Goal: Communication & Community: Answer question/provide support

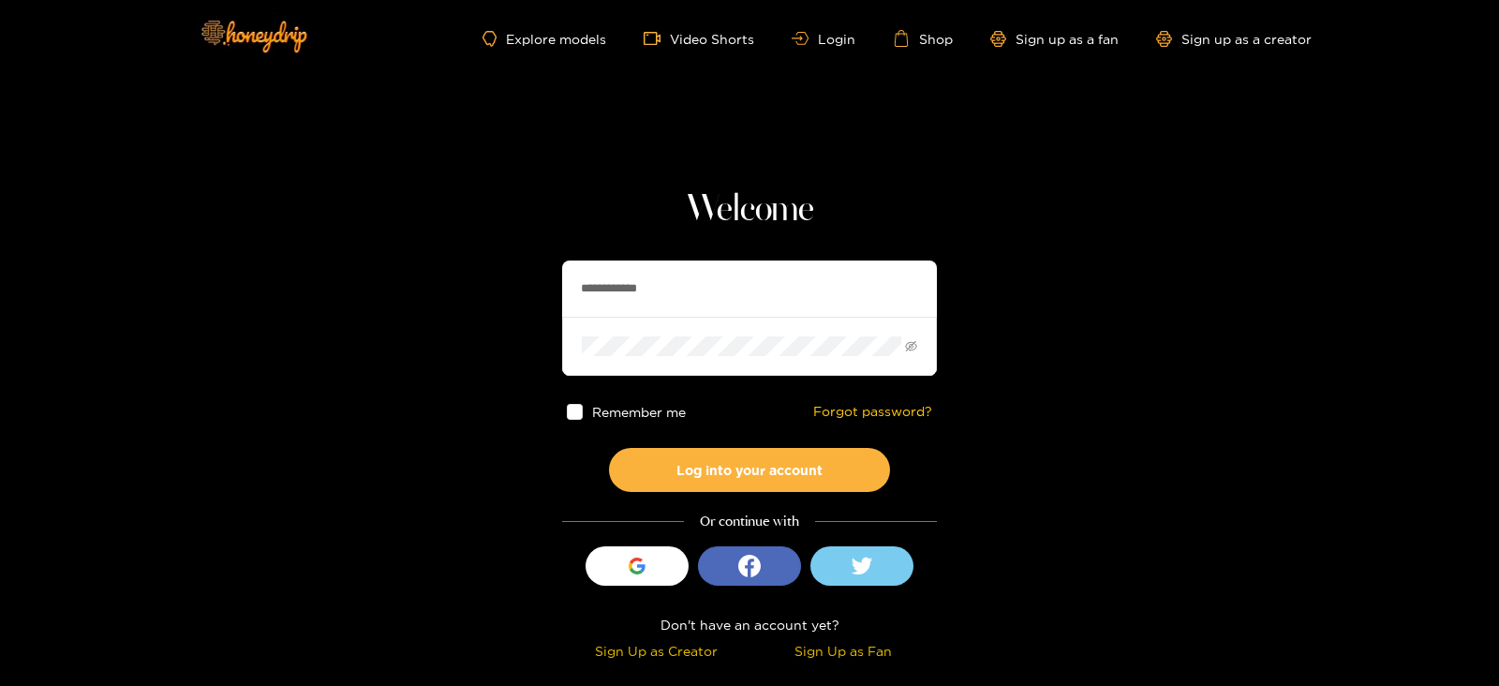
click at [689, 290] on input "**********" at bounding box center [749, 288] width 375 height 56
type input "*"
type input "**********"
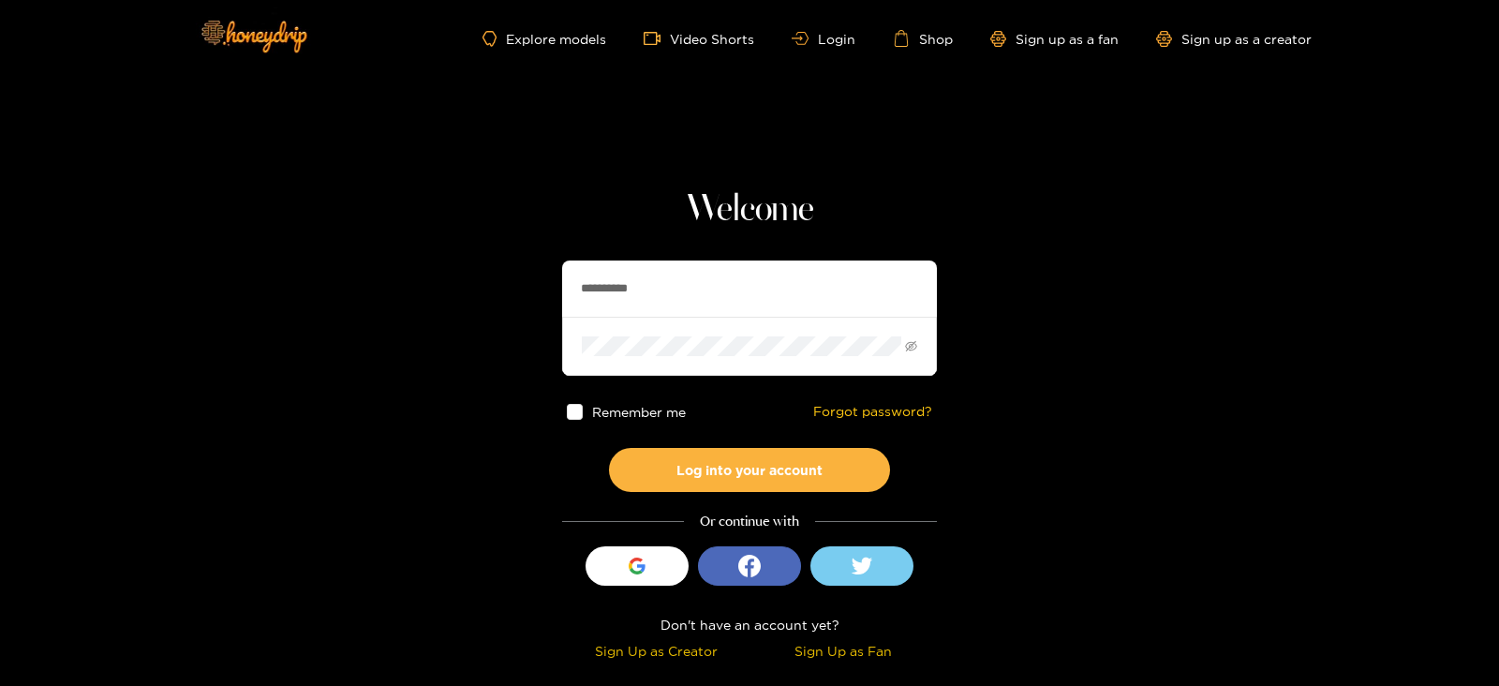
click at [609, 448] on button "Log into your account" at bounding box center [749, 470] width 281 height 44
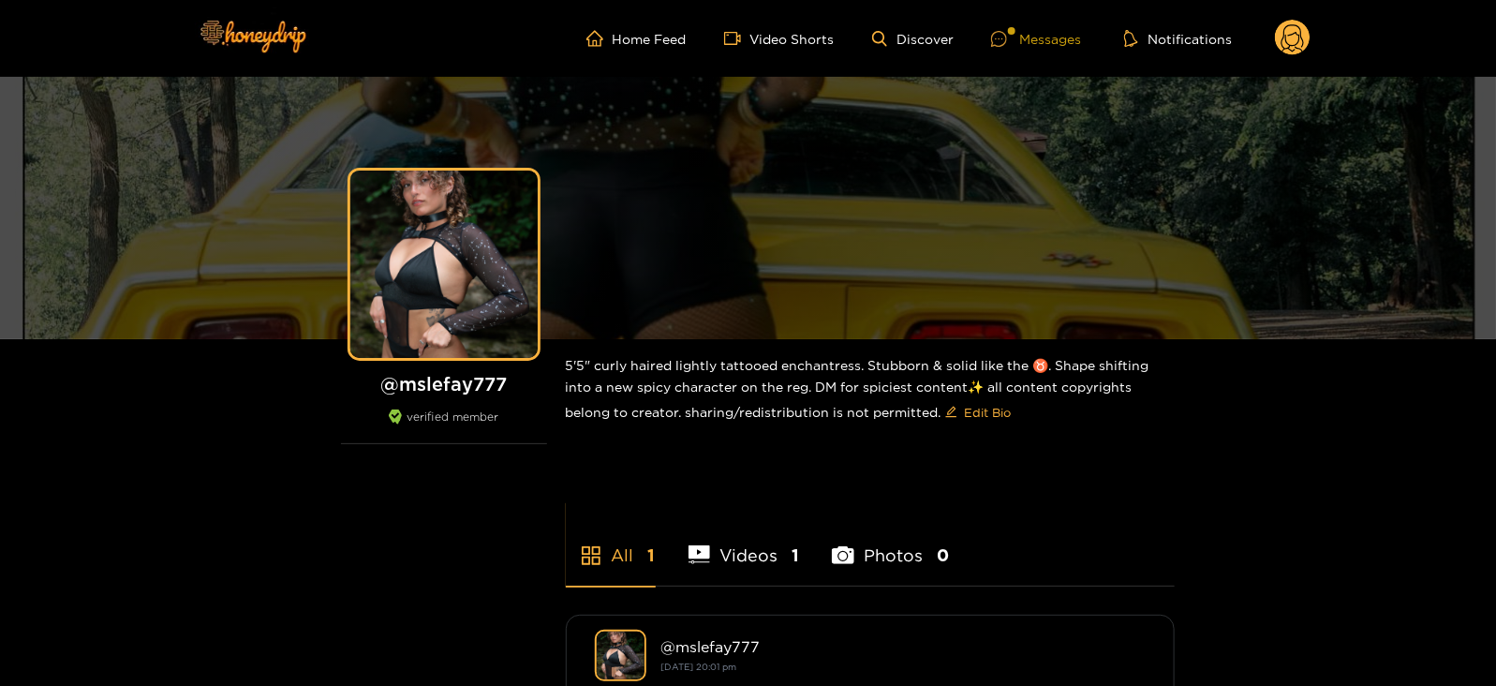
click at [1075, 30] on div "Messages" at bounding box center [1036, 39] width 90 height 22
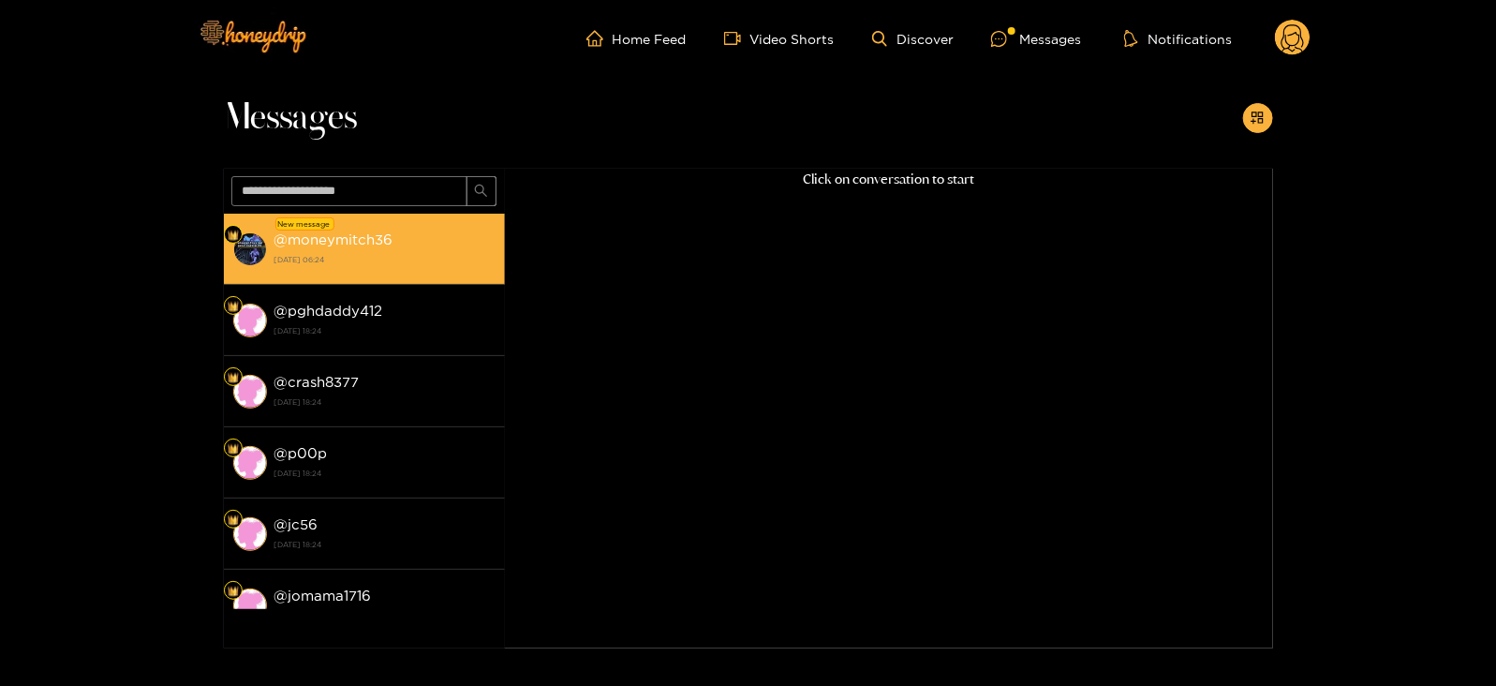
click at [423, 230] on div "@ moneymitch36 [DATE] 06:24" at bounding box center [385, 249] width 221 height 42
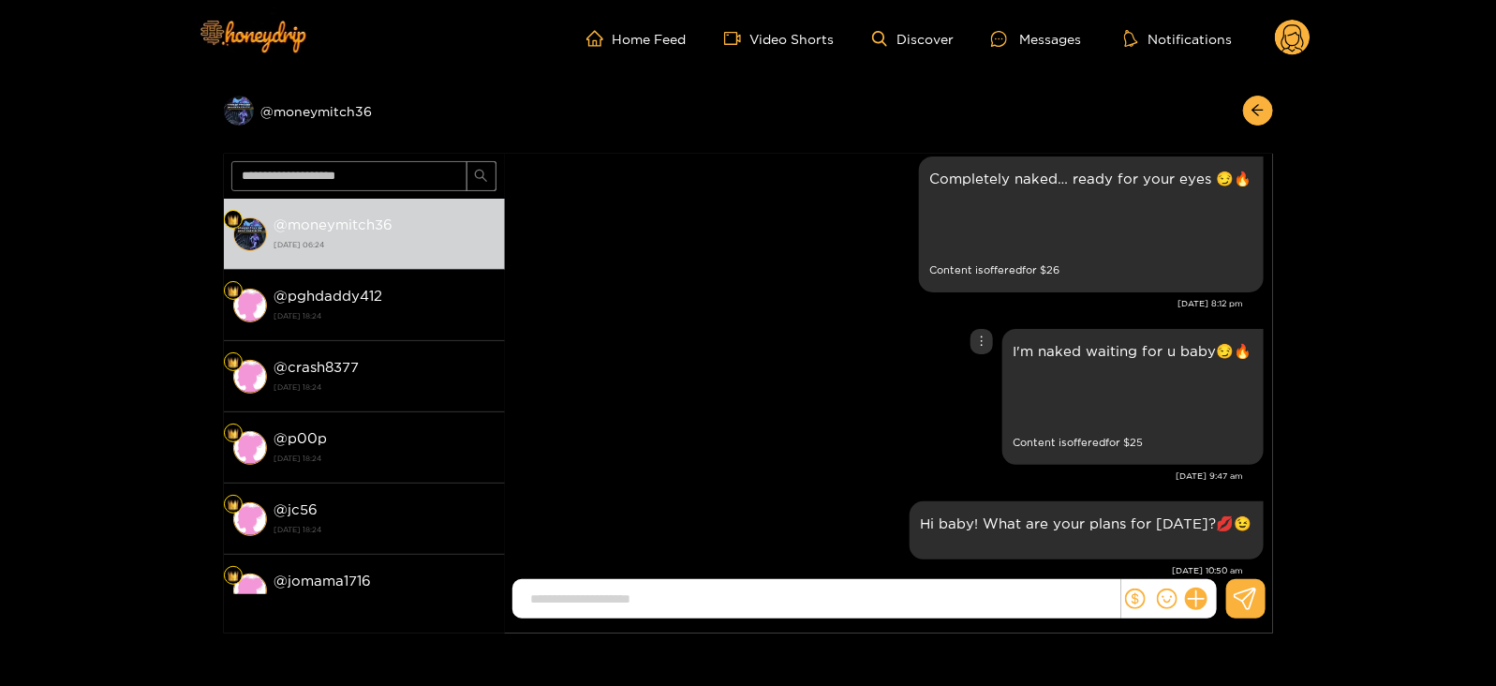
scroll to position [86, 0]
click at [968, 227] on div "Preview" at bounding box center [953, 225] width 47 height 47
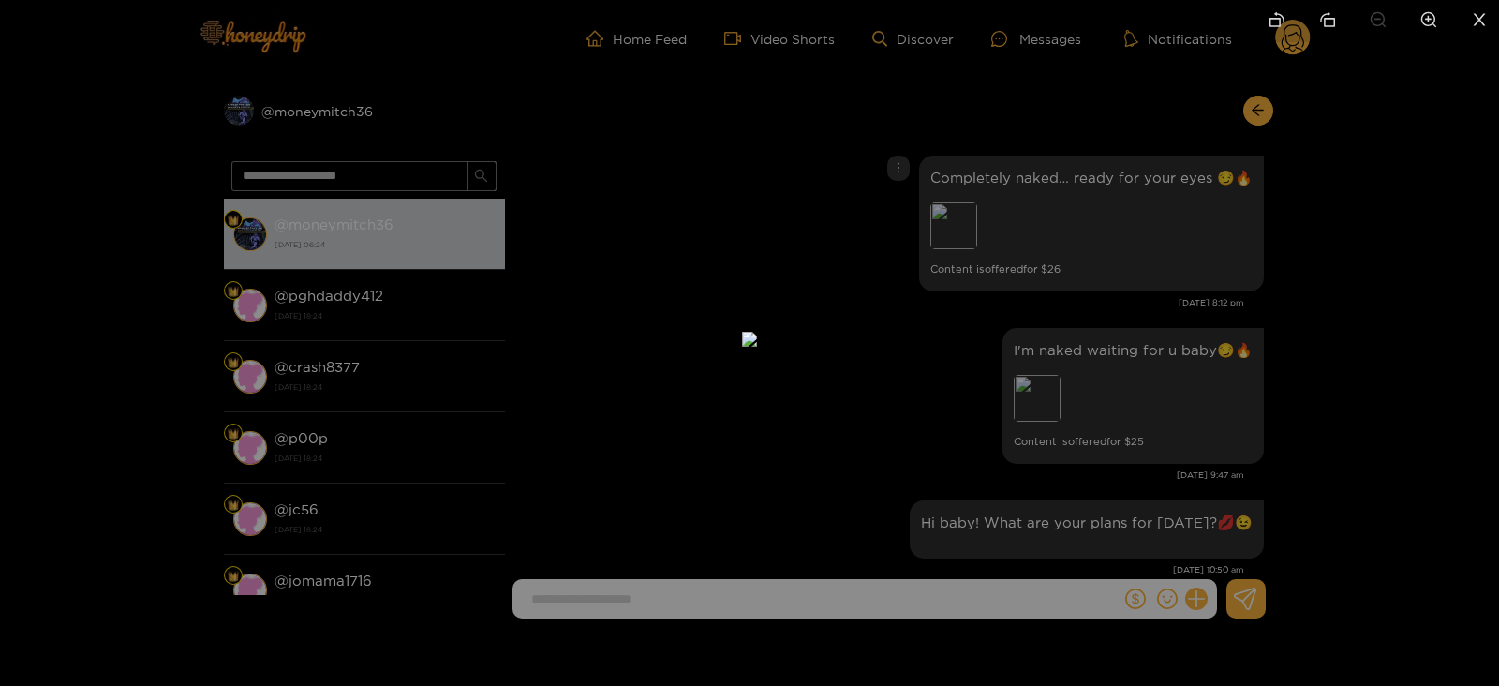
click at [1038, 243] on div at bounding box center [749, 343] width 1499 height 686
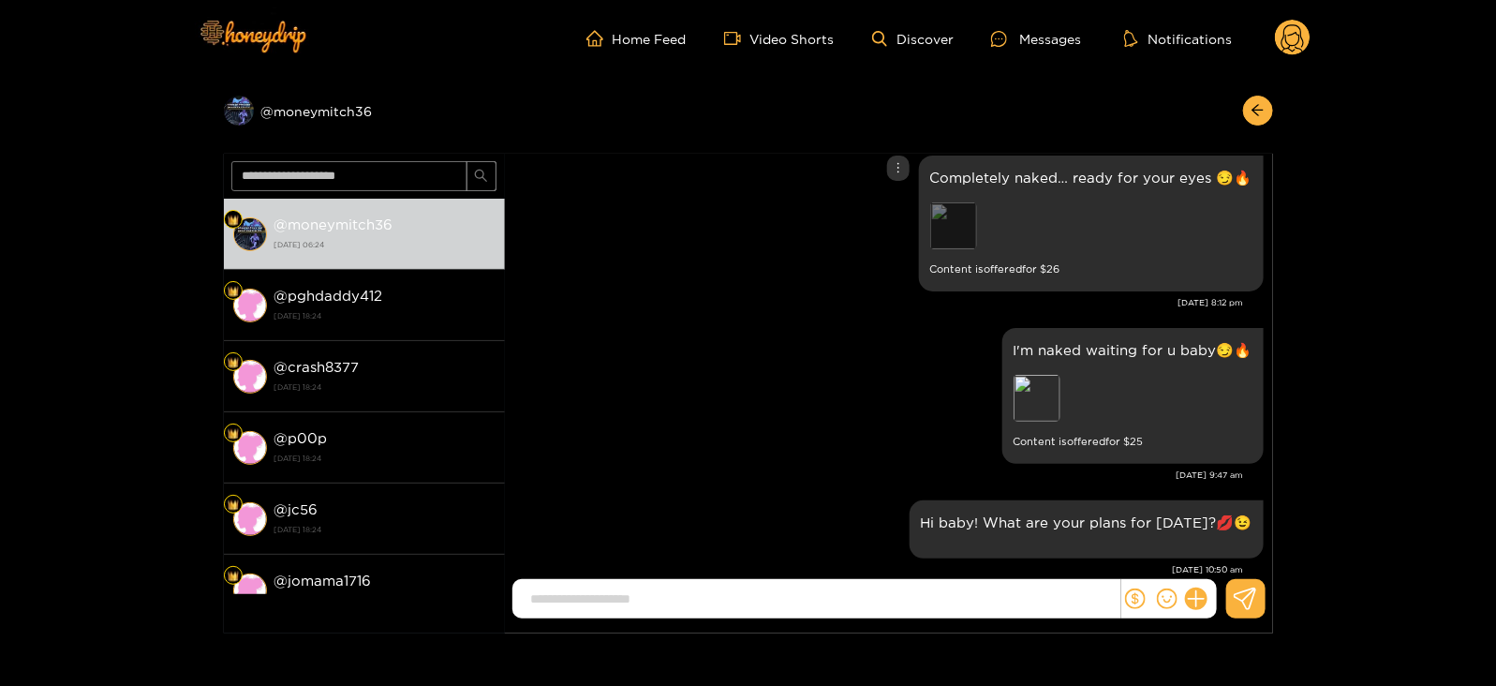
click at [943, 224] on div "Preview" at bounding box center [953, 225] width 47 height 47
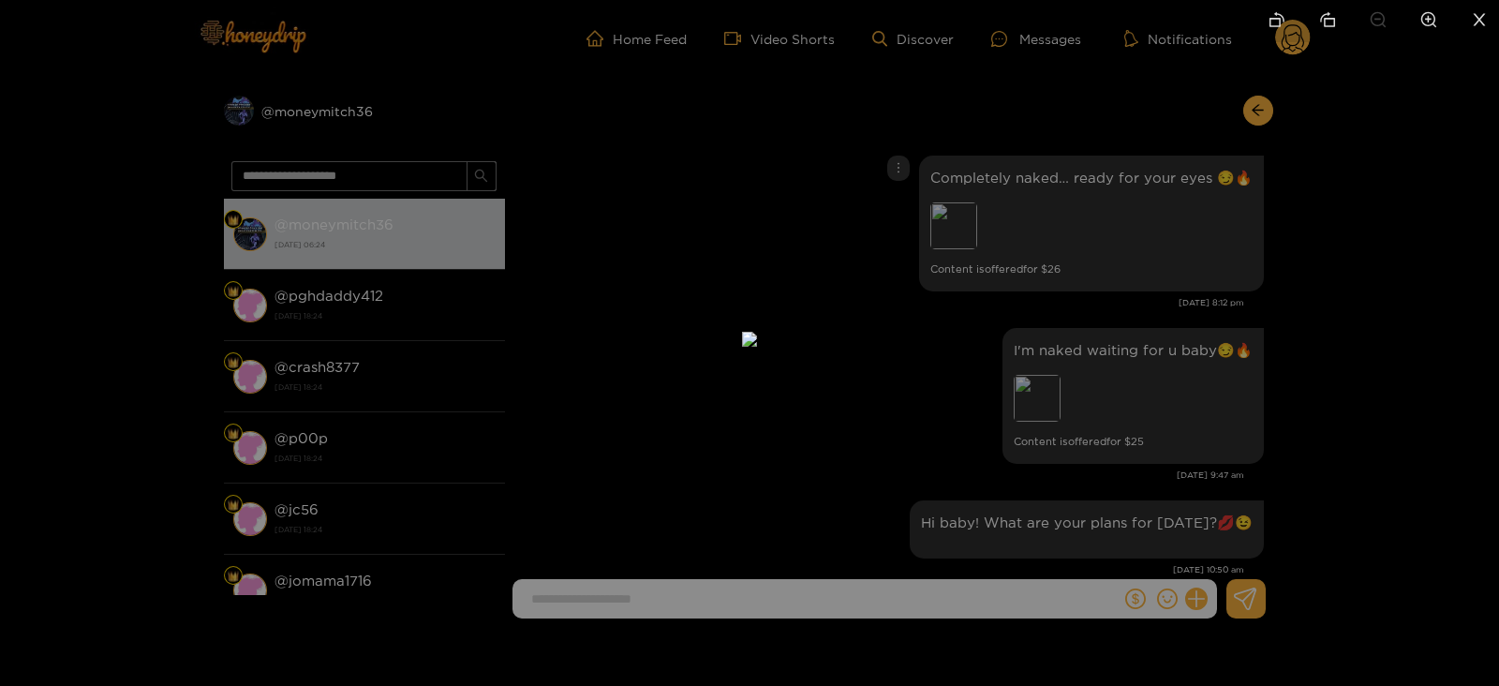
click at [1169, 302] on div at bounding box center [749, 343] width 1499 height 686
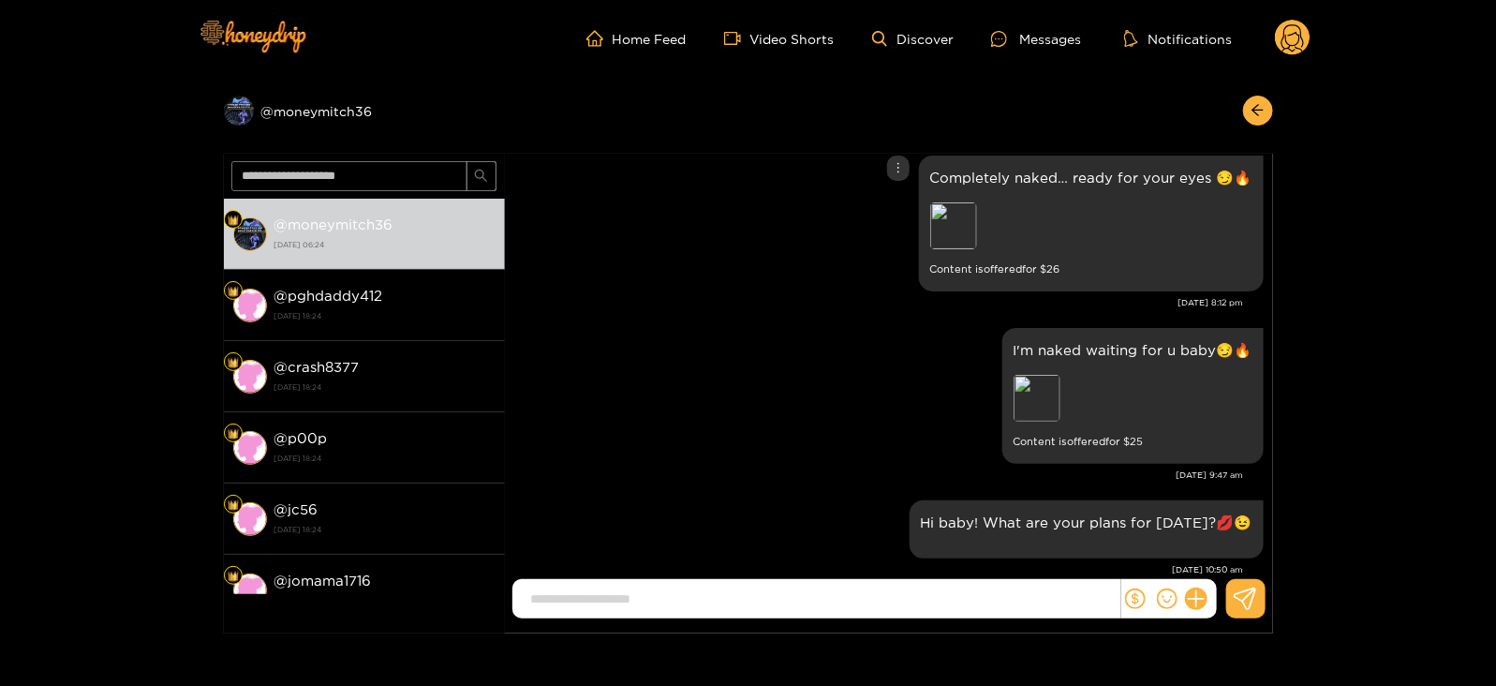
click at [976, 164] on div "Completely naked… ready for your eyes 😏🔥 Preview Content is offered for $ 26" at bounding box center [1091, 224] width 345 height 136
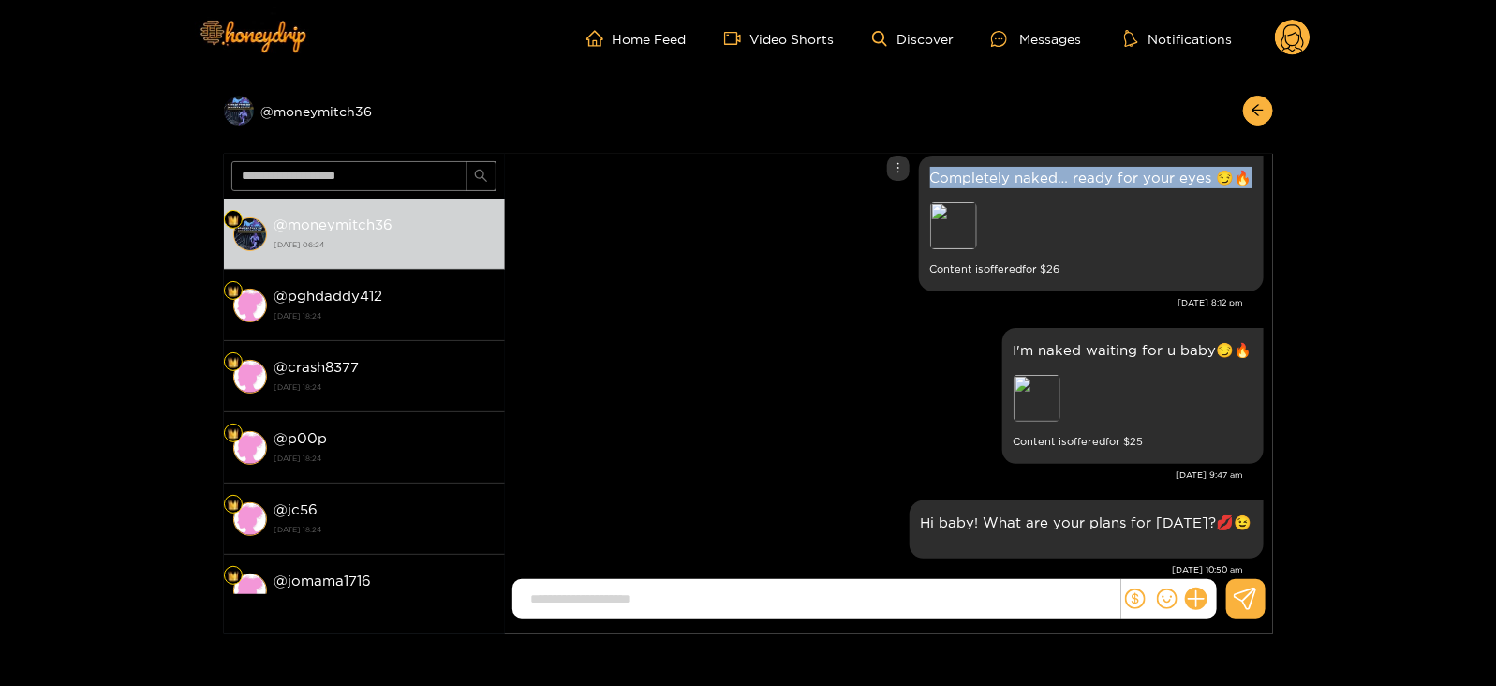
click at [976, 164] on div "Completely naked… ready for your eyes 😏🔥 Preview Content is offered for $ 26" at bounding box center [1091, 224] width 345 height 136
copy p "Completely naked… ready for your eyes 😏🔥"
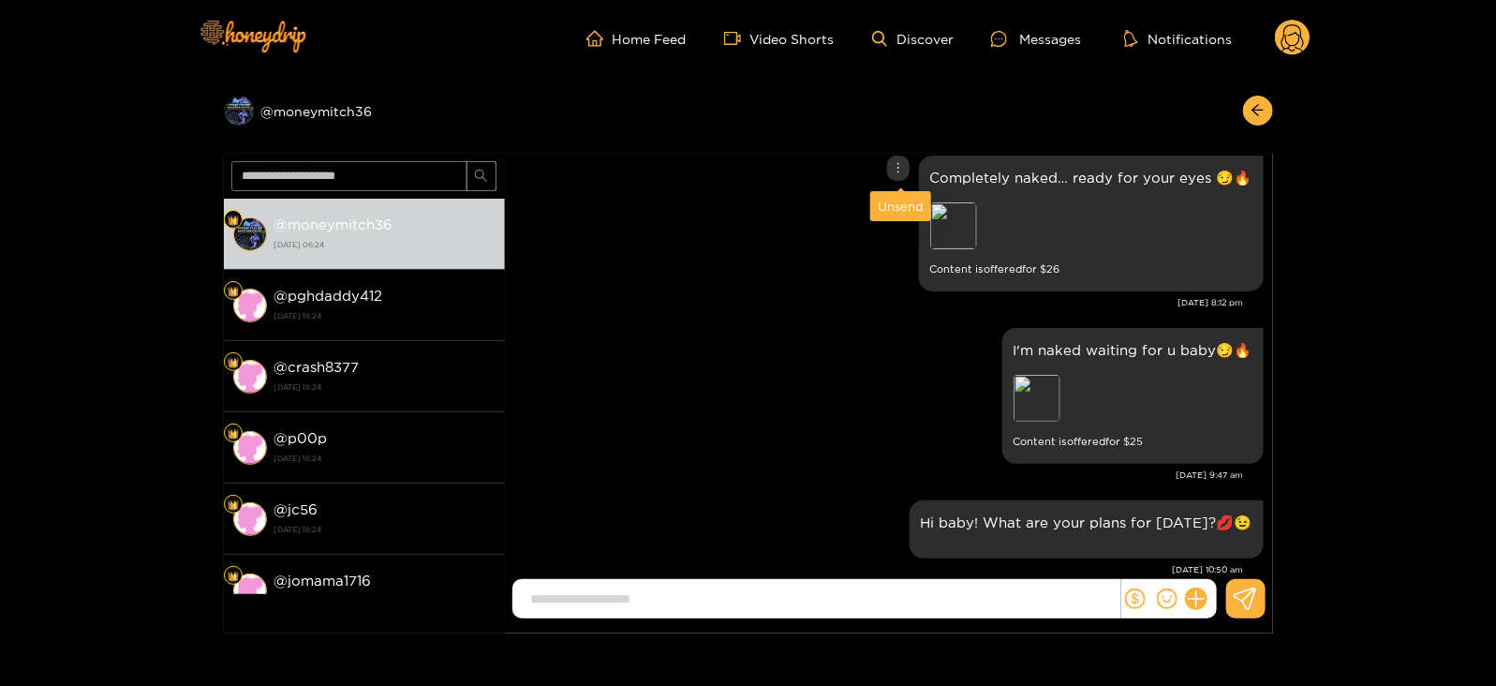
click at [904, 211] on div "Unsend" at bounding box center [901, 206] width 46 height 19
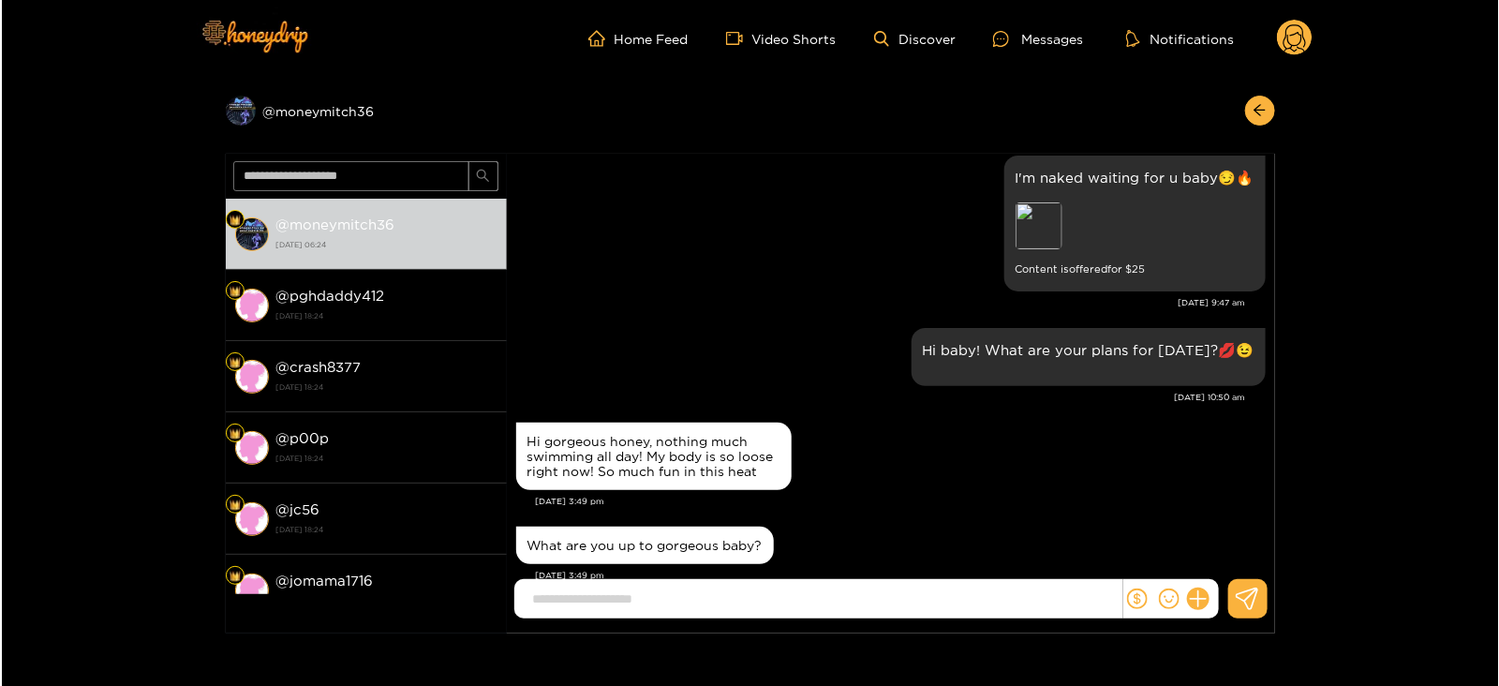
scroll to position [1847, 0]
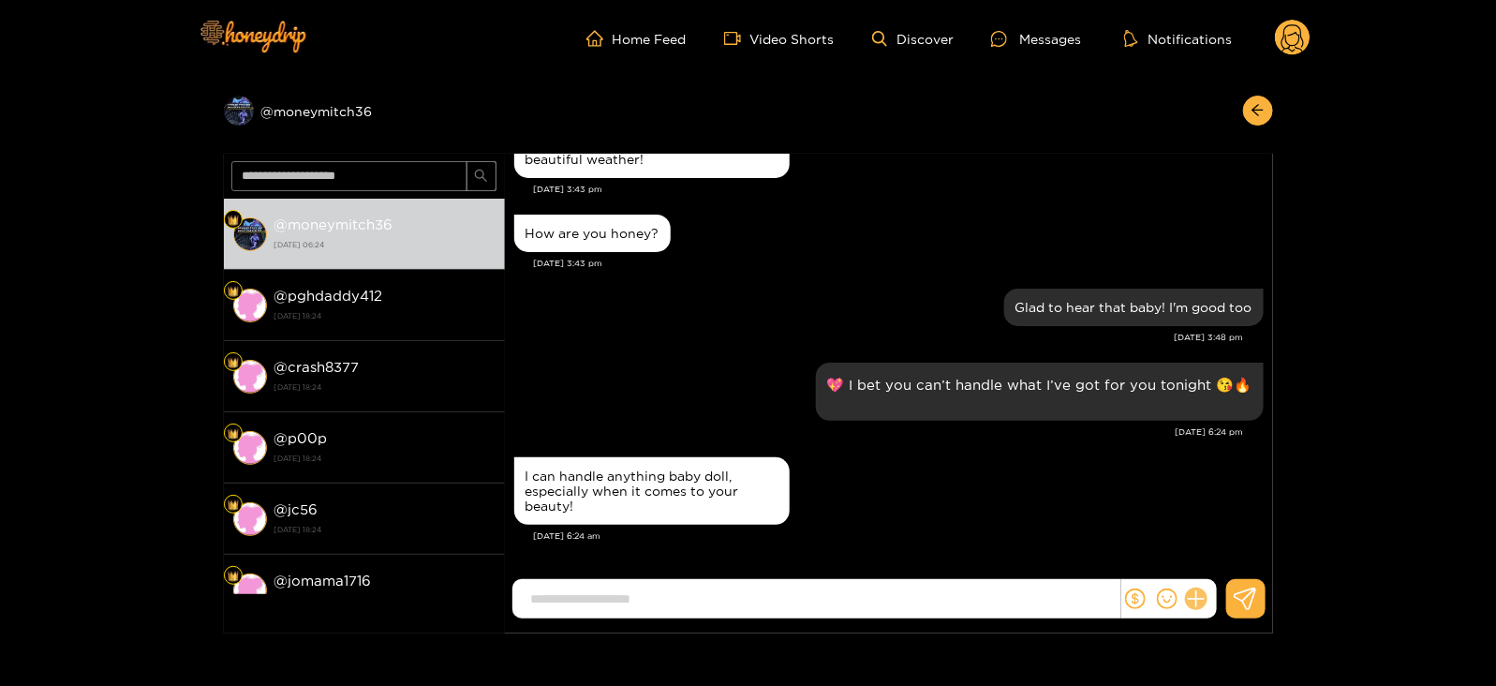
click at [1207, 603] on div at bounding box center [1169, 598] width 96 height 39
click at [1204, 593] on button at bounding box center [1196, 599] width 32 height 32
click at [1237, 542] on button at bounding box center [1231, 553] width 66 height 42
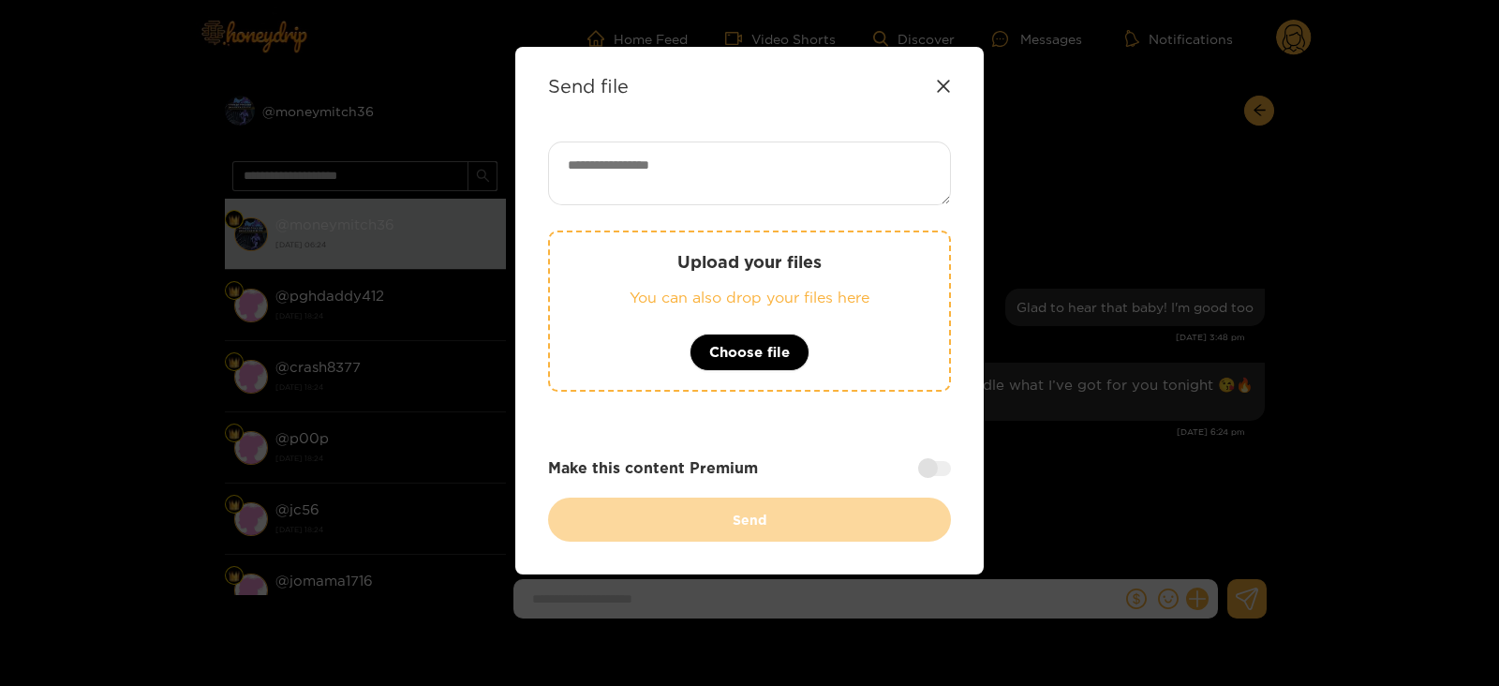
click at [759, 156] on textarea at bounding box center [749, 173] width 403 height 64
paste textarea "**********"
click at [820, 171] on textarea "**********" at bounding box center [749, 173] width 403 height 64
click at [865, 171] on textarea "**********" at bounding box center [749, 173] width 403 height 64
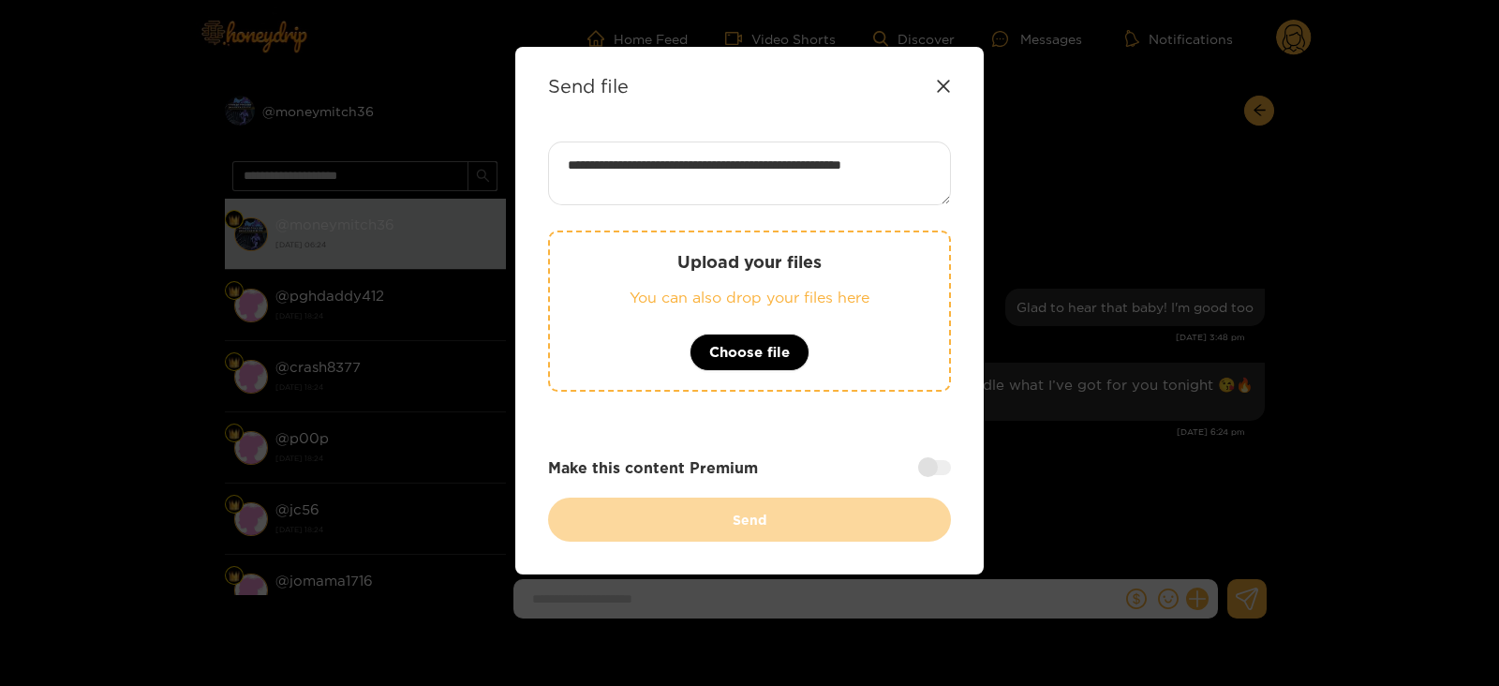
type textarea "**********"
click at [909, 472] on div "Make this content Premium" at bounding box center [749, 468] width 403 height 22
click at [929, 472] on div at bounding box center [934, 467] width 33 height 15
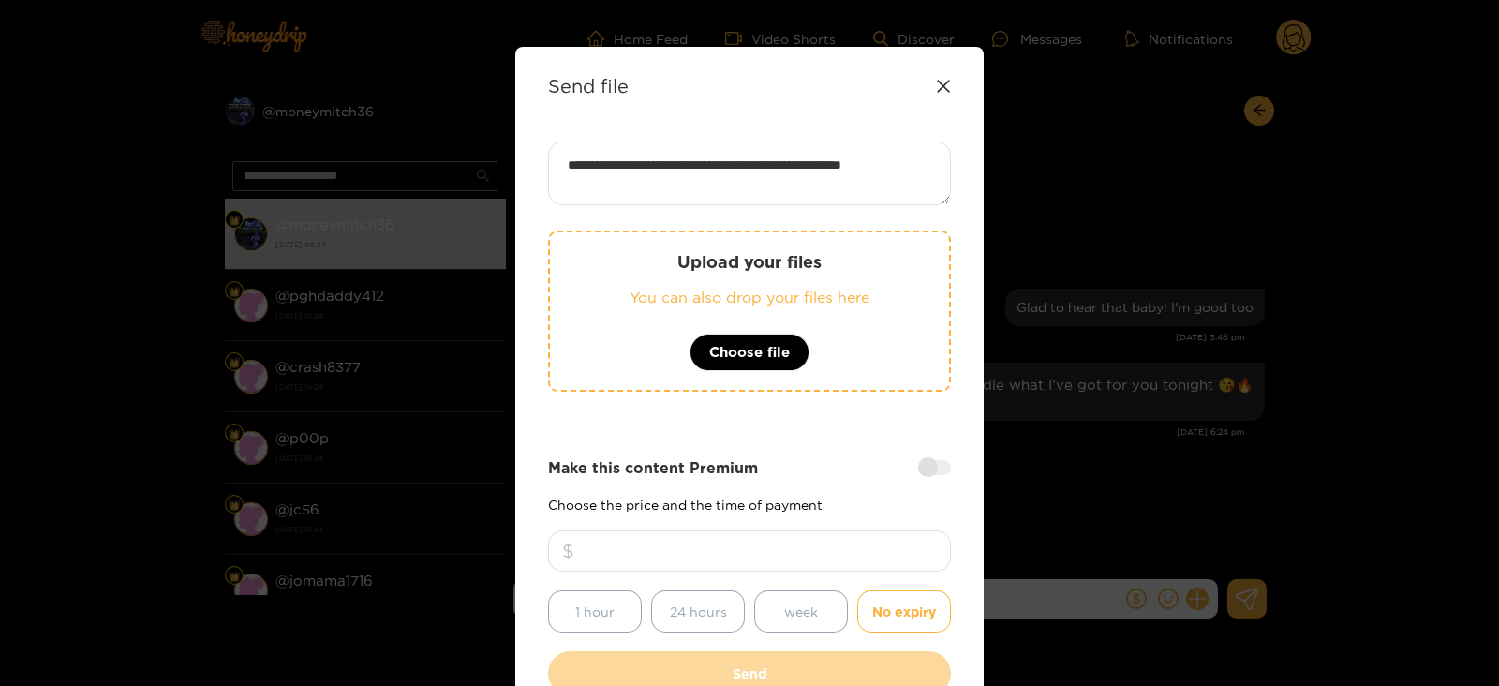
click at [852, 531] on input "number" at bounding box center [749, 550] width 403 height 41
type input "**"
click at [703, 274] on div "Upload your files You can also drop your files here Choose file" at bounding box center [749, 310] width 403 height 161
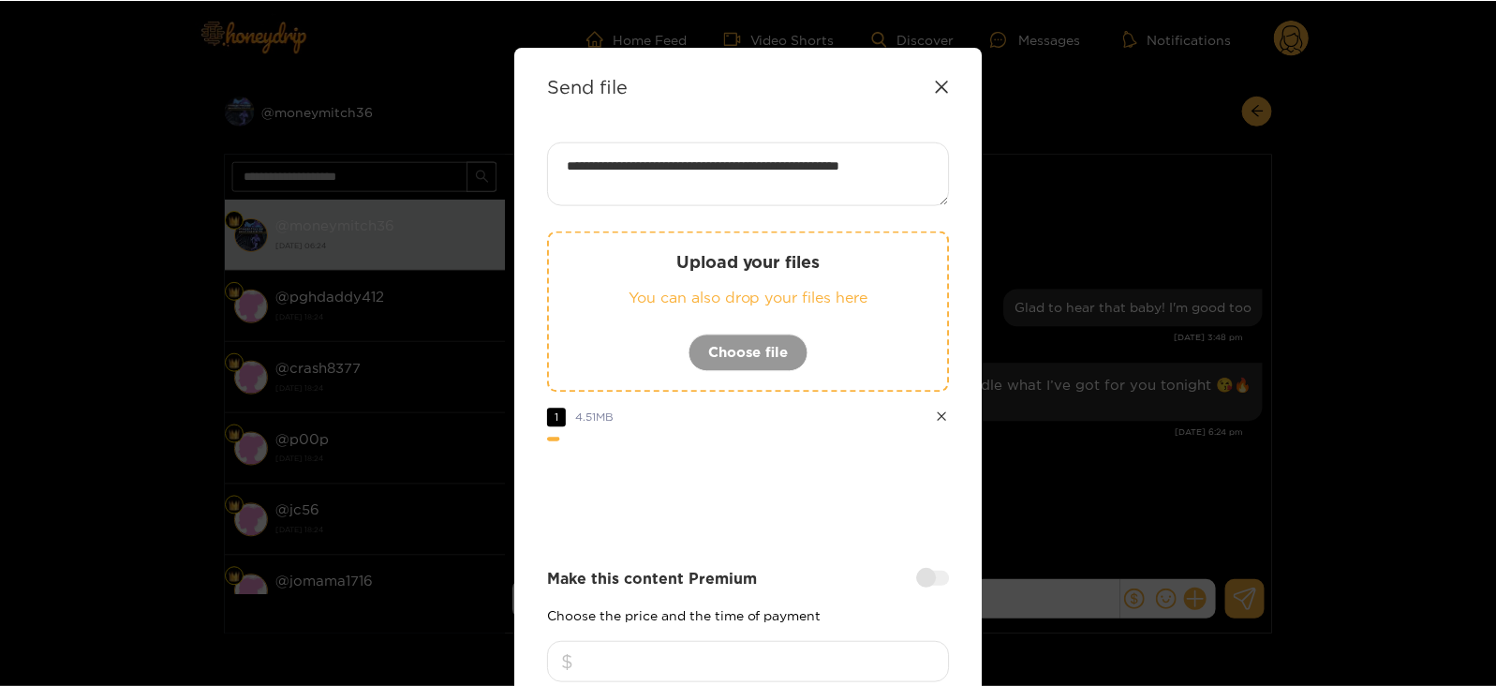
scroll to position [225, 0]
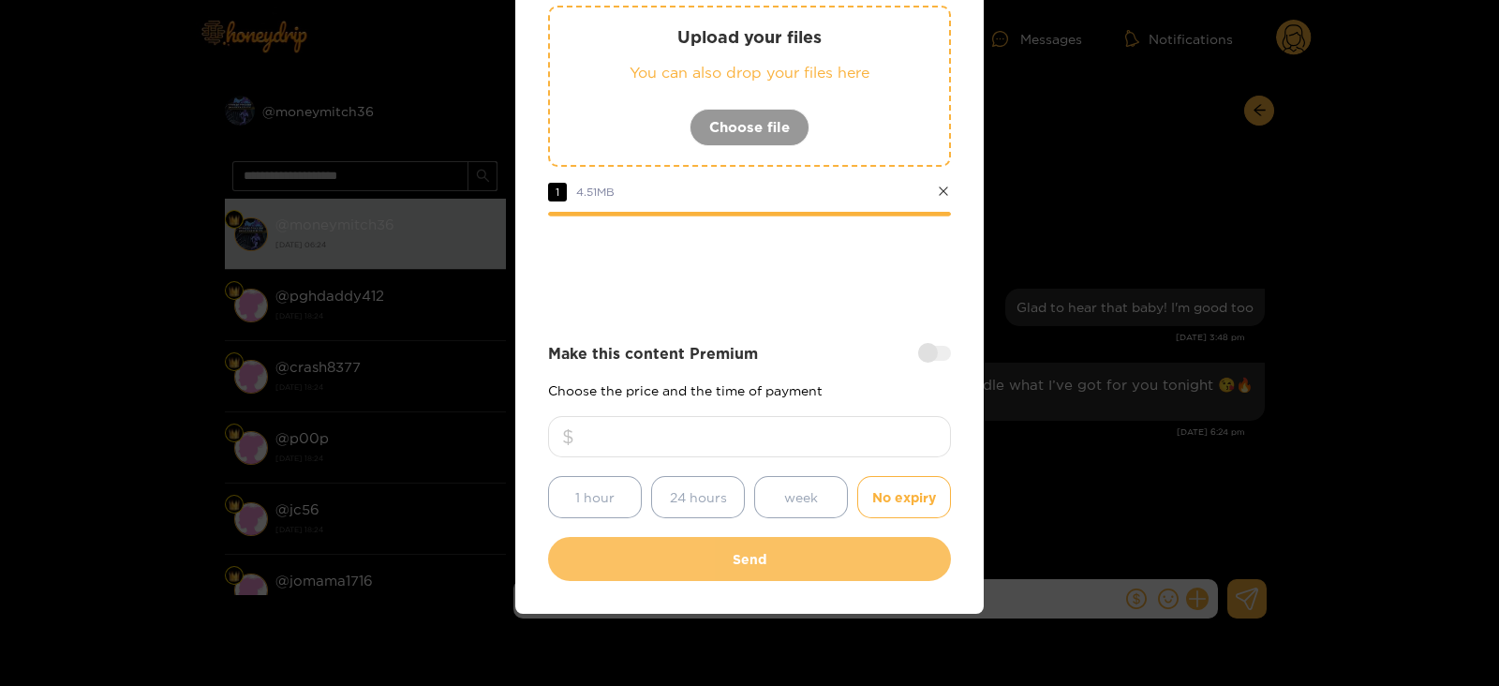
click at [703, 552] on button "Send" at bounding box center [749, 559] width 403 height 44
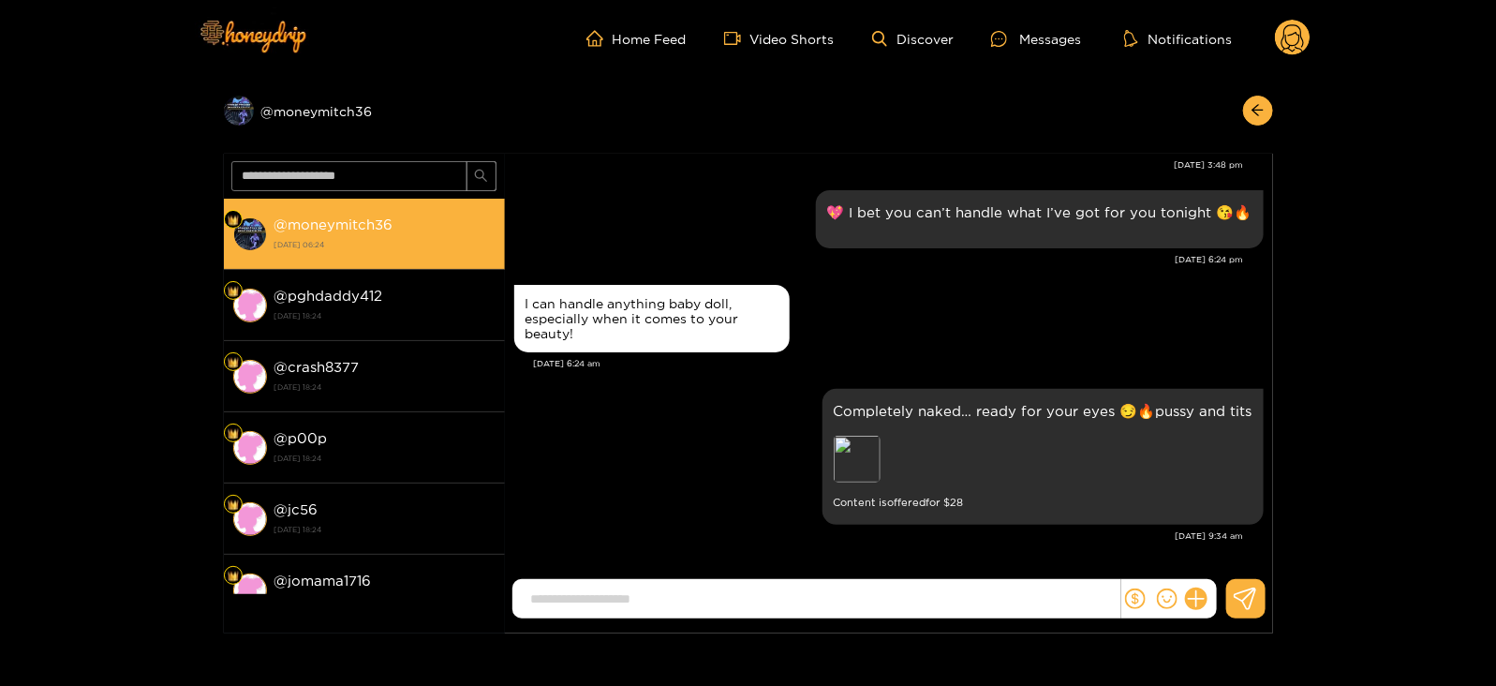
scroll to position [2242, 0]
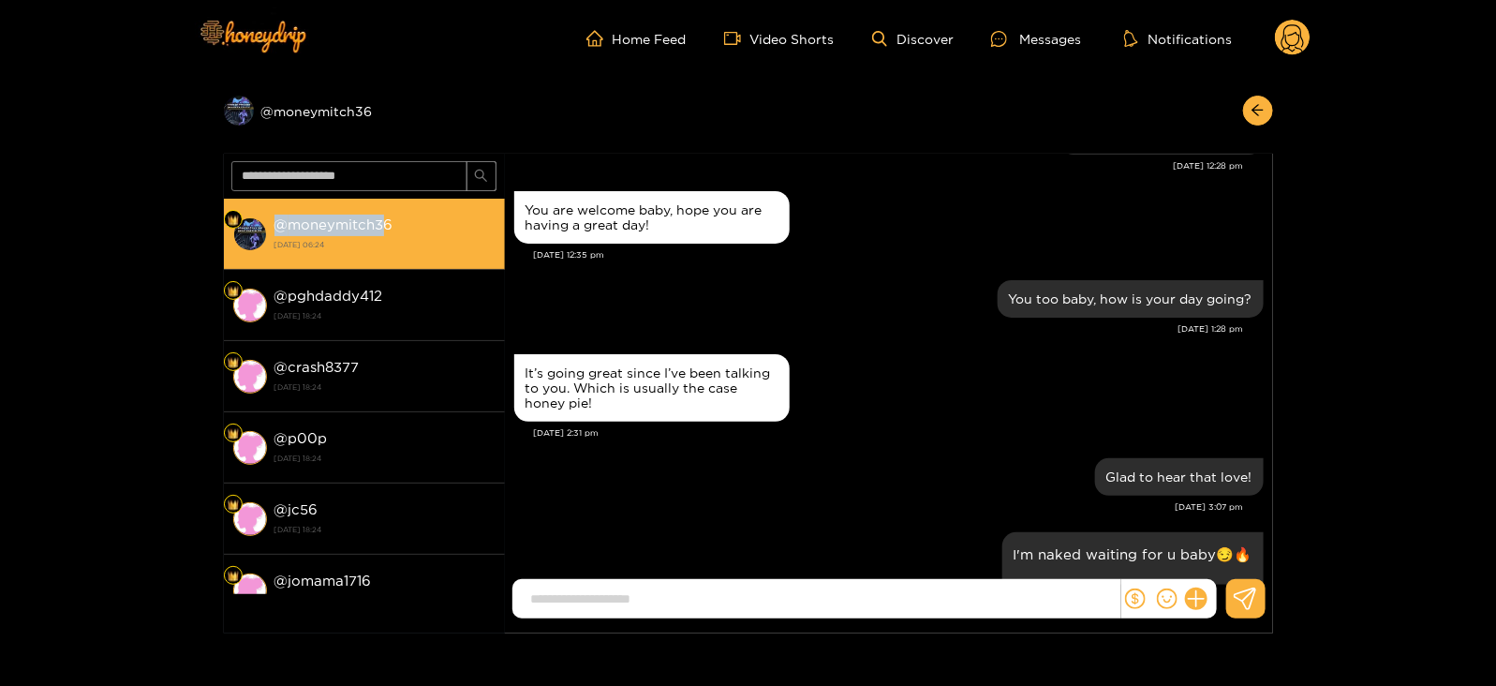
drag, startPoint x: 277, startPoint y: 215, endPoint x: 386, endPoint y: 230, distance: 109.6
click at [386, 230] on div "@ moneymitch36 [DATE] 06:24" at bounding box center [385, 234] width 221 height 42
copy strong "@ moneymitch3"
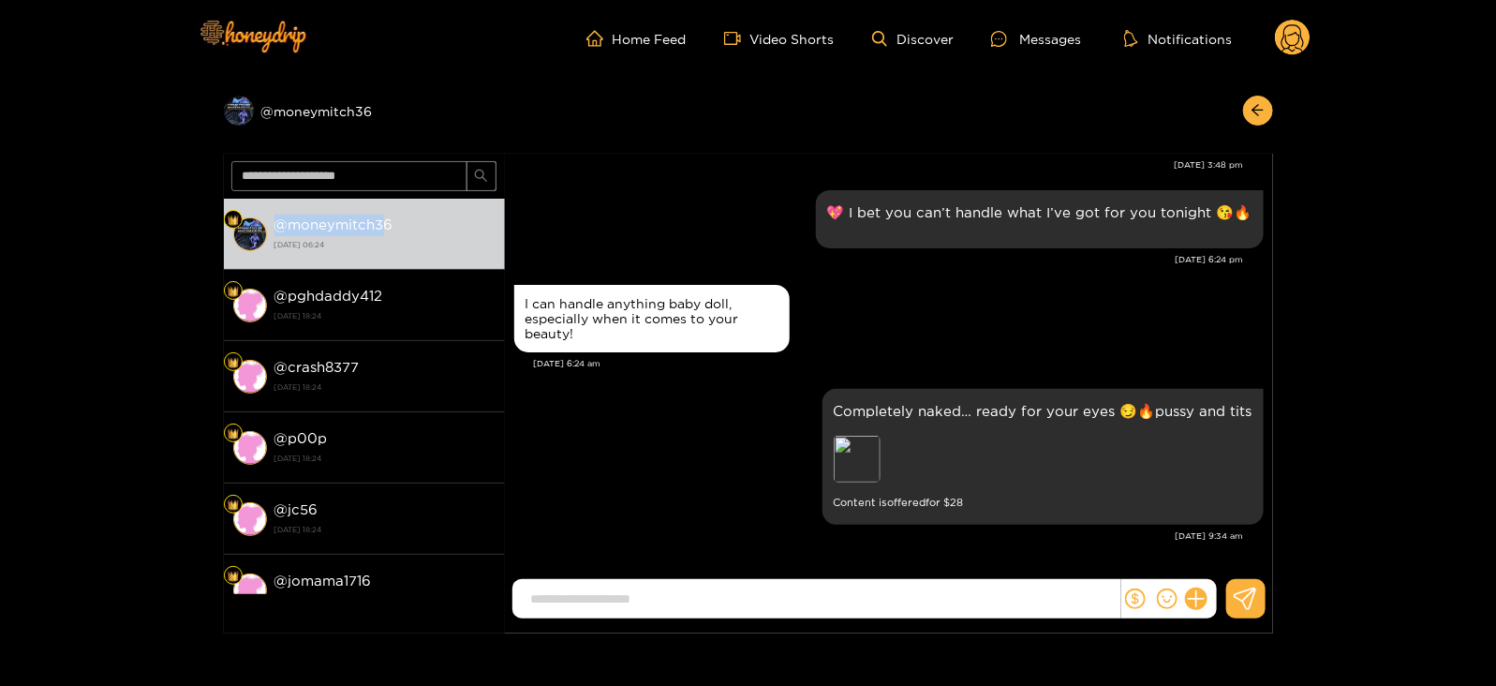
scroll to position [2019, 0]
click at [1312, 43] on header "Home Feed Video Shorts Discover Messages Notifications 0" at bounding box center [748, 38] width 1496 height 77
click at [1300, 48] on circle at bounding box center [1293, 38] width 36 height 36
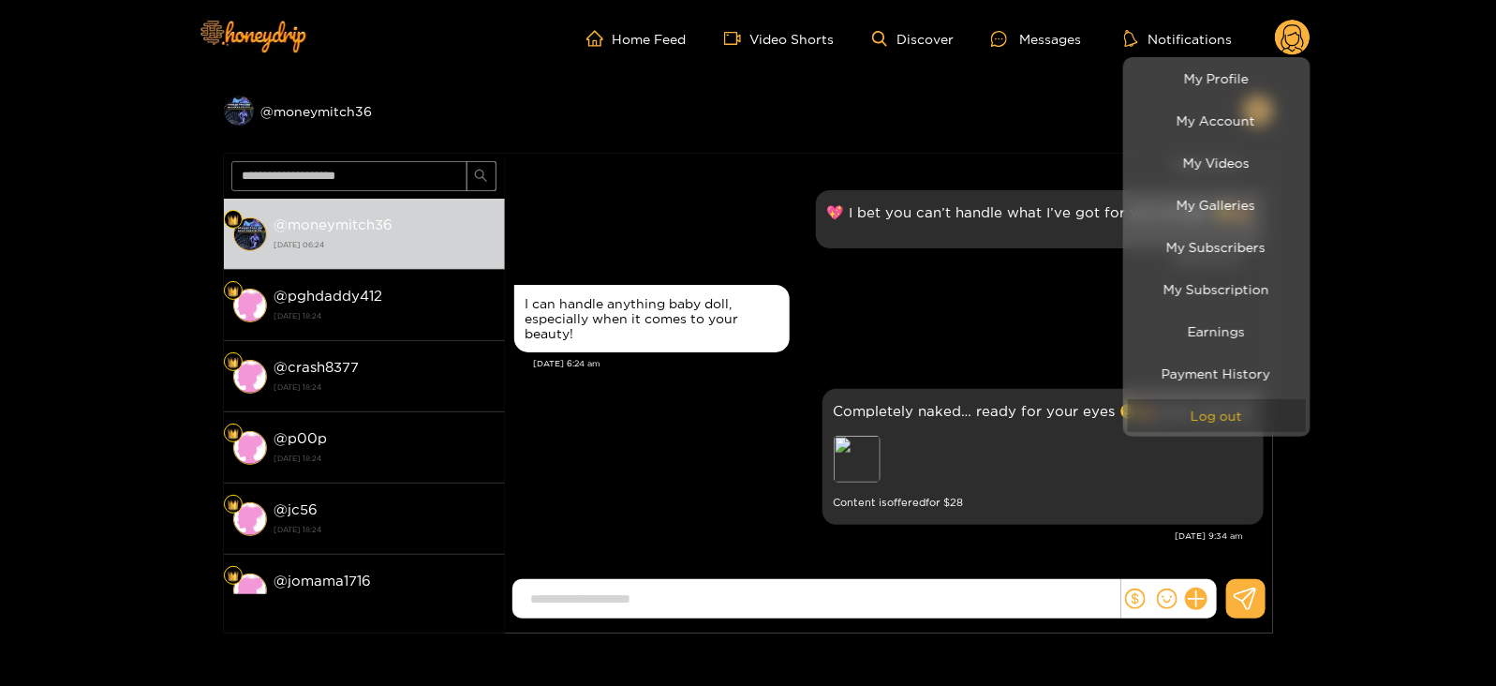
click at [1240, 399] on button "Log out" at bounding box center [1217, 415] width 178 height 33
